Goal: Connect with others: Establish contact or relationships with other users

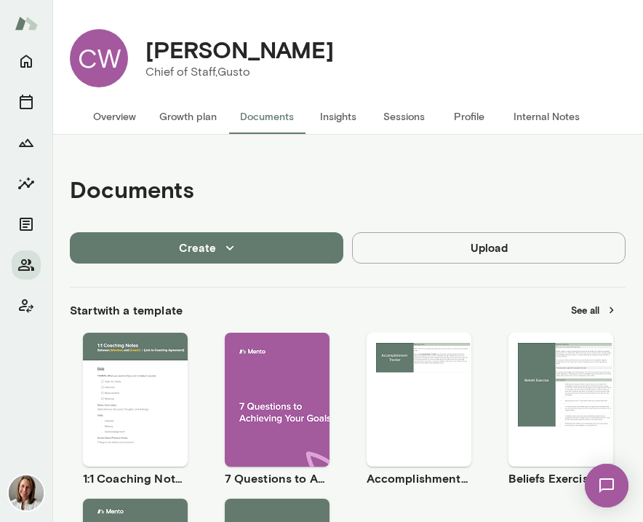
scroll to position [1062, 0]
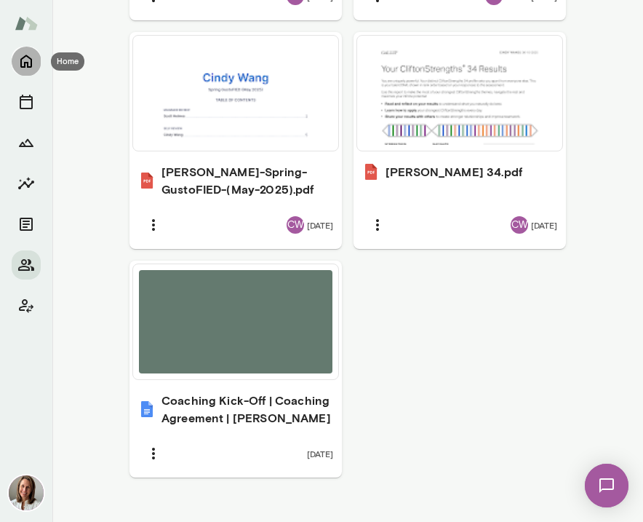
click at [31, 60] on icon "Home" at bounding box center [26, 61] width 12 height 13
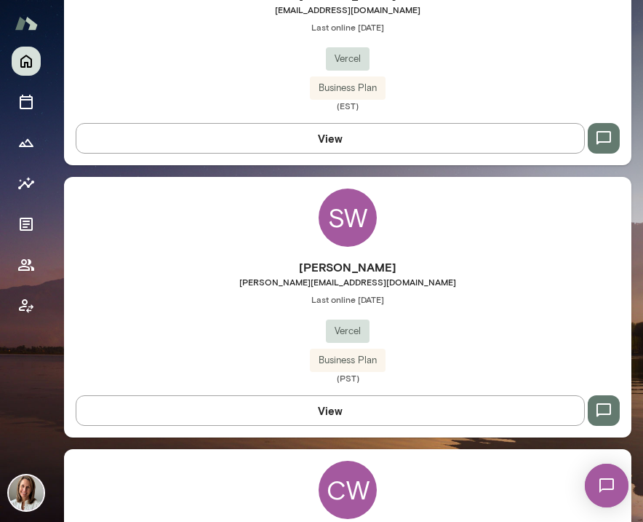
scroll to position [527, 0]
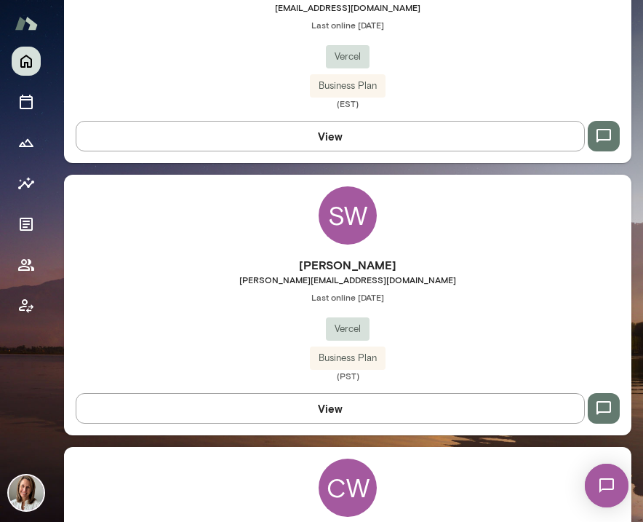
click at [166, 215] on div "SW [PERSON_NAME] [PERSON_NAME][EMAIL_ADDRESS][DOMAIN_NAME] Last online [DATE] V…" at bounding box center [348, 305] width 568 height 261
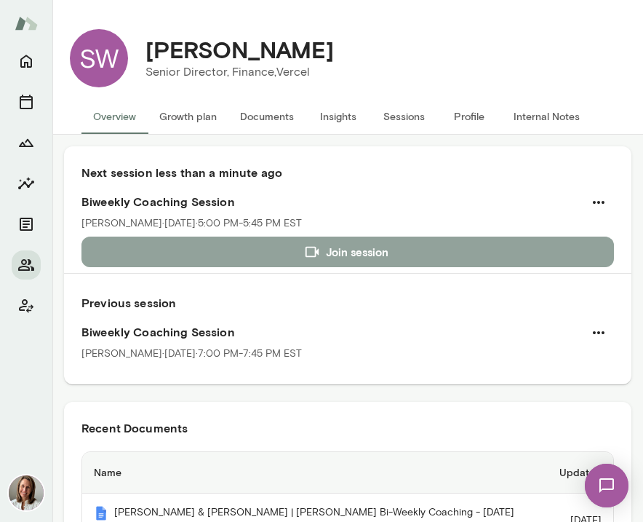
click at [203, 244] on button "Join session" at bounding box center [348, 251] width 533 height 31
